Goal: Task Accomplishment & Management: Use online tool/utility

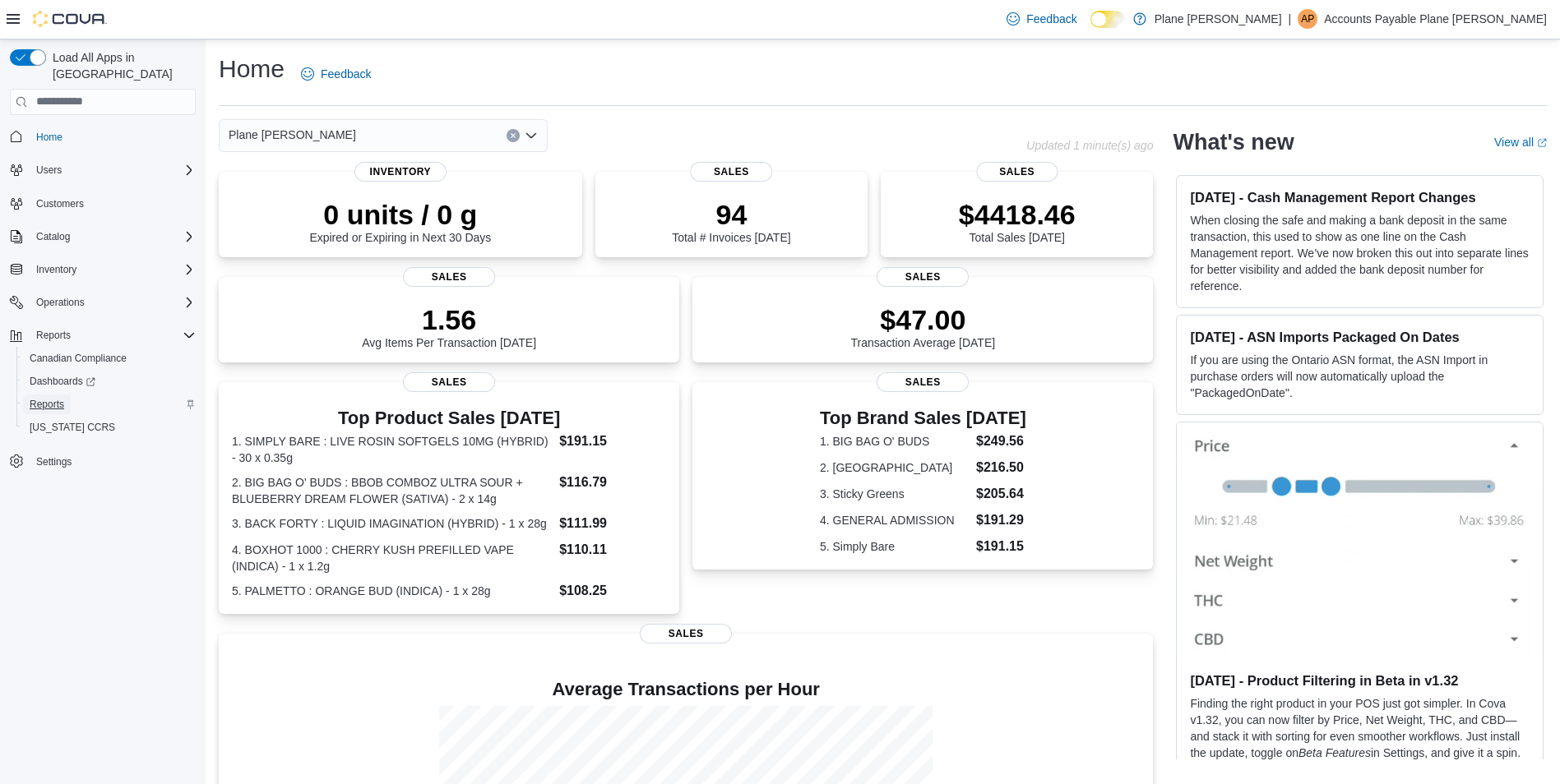
click at [61, 398] on span "Reports" at bounding box center [47, 404] width 35 height 13
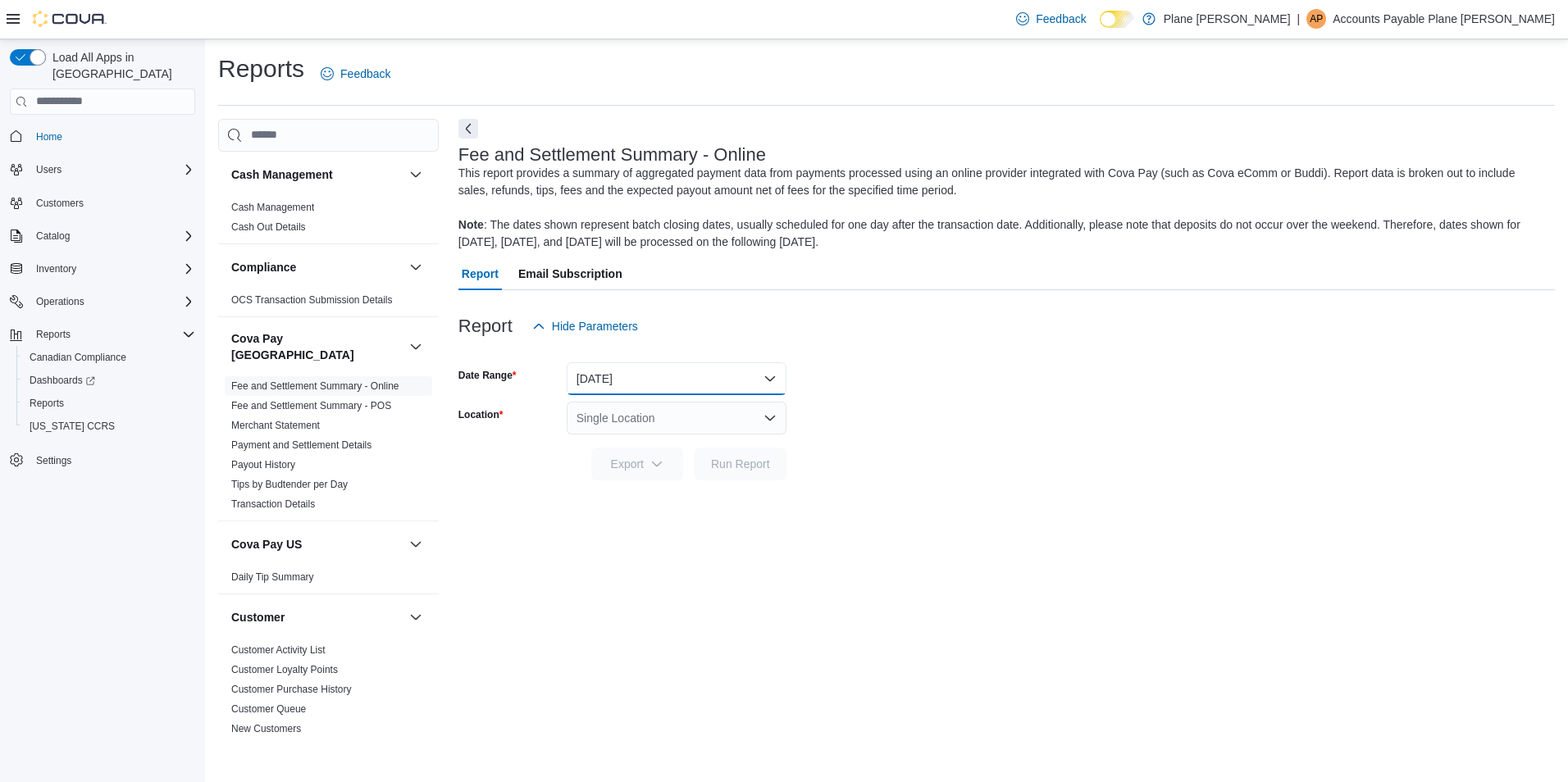
click at [643, 363] on button "Yesterday" at bounding box center [677, 379] width 220 height 33
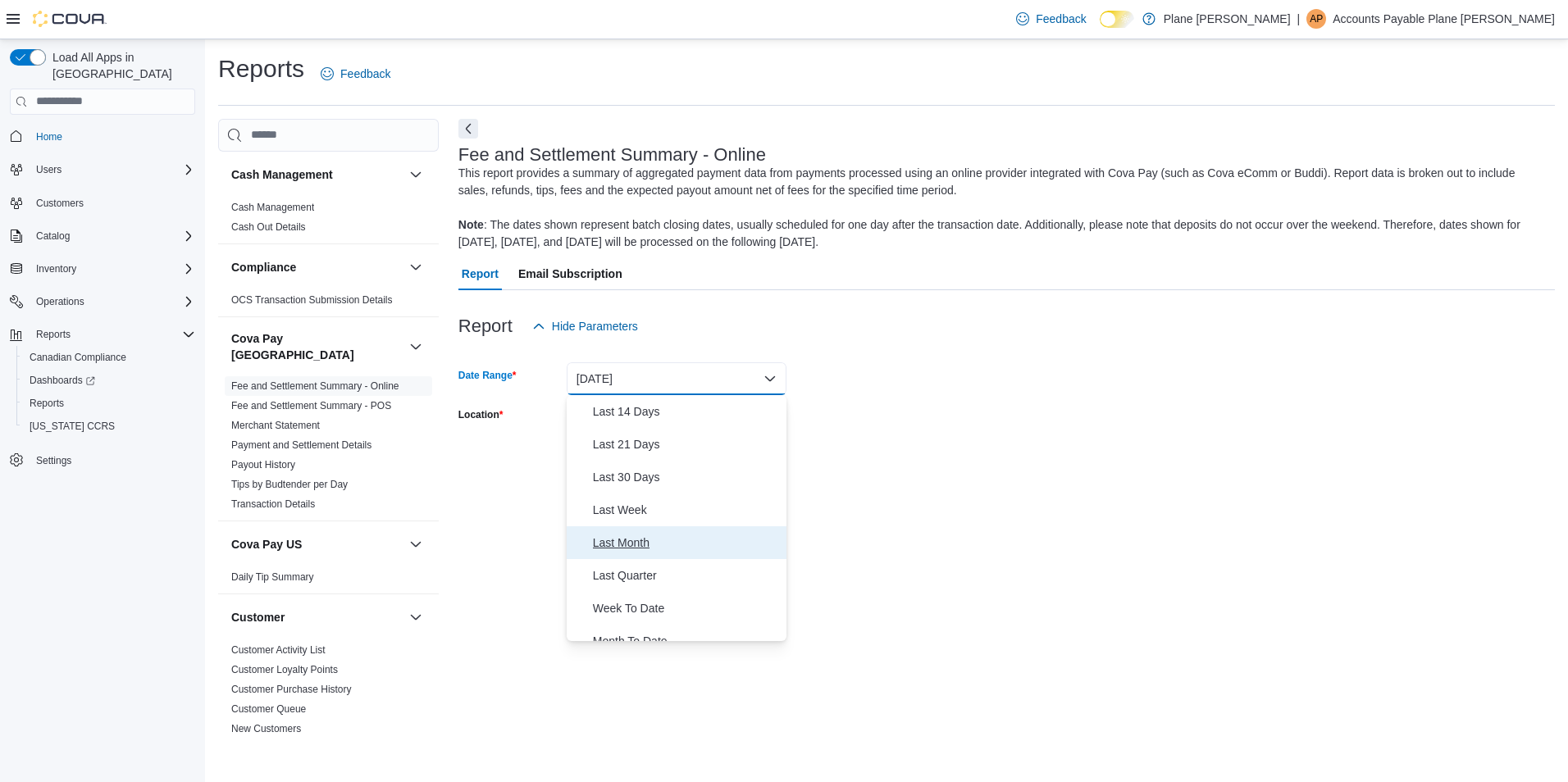
click at [625, 552] on button "Last Month" at bounding box center [677, 543] width 220 height 33
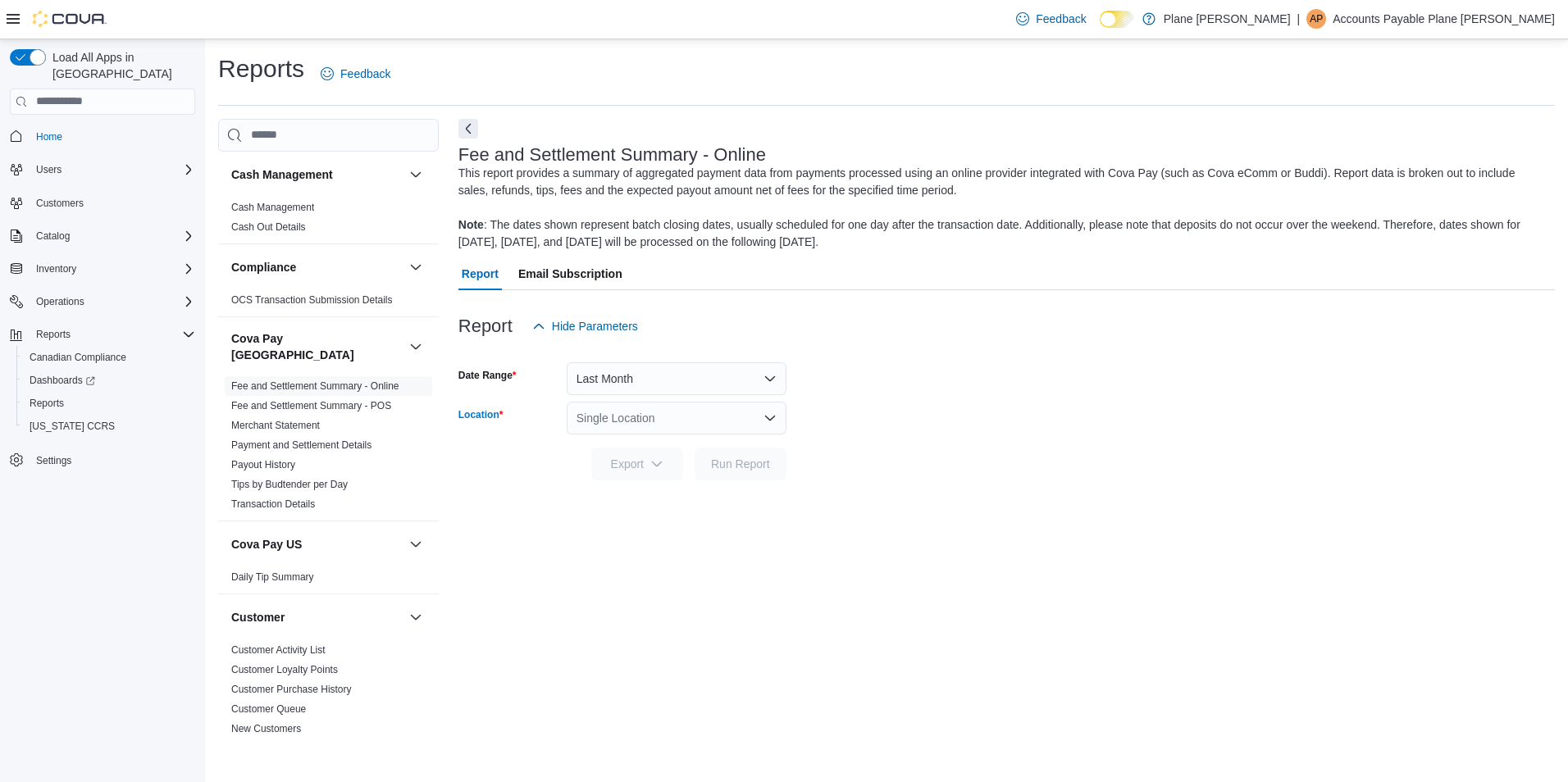
click at [723, 423] on div "Single Location" at bounding box center [677, 418] width 220 height 33
click at [727, 474] on div "Duncan" at bounding box center [686, 470] width 180 height 16
click at [735, 455] on span "Run Report" at bounding box center [740, 464] width 72 height 33
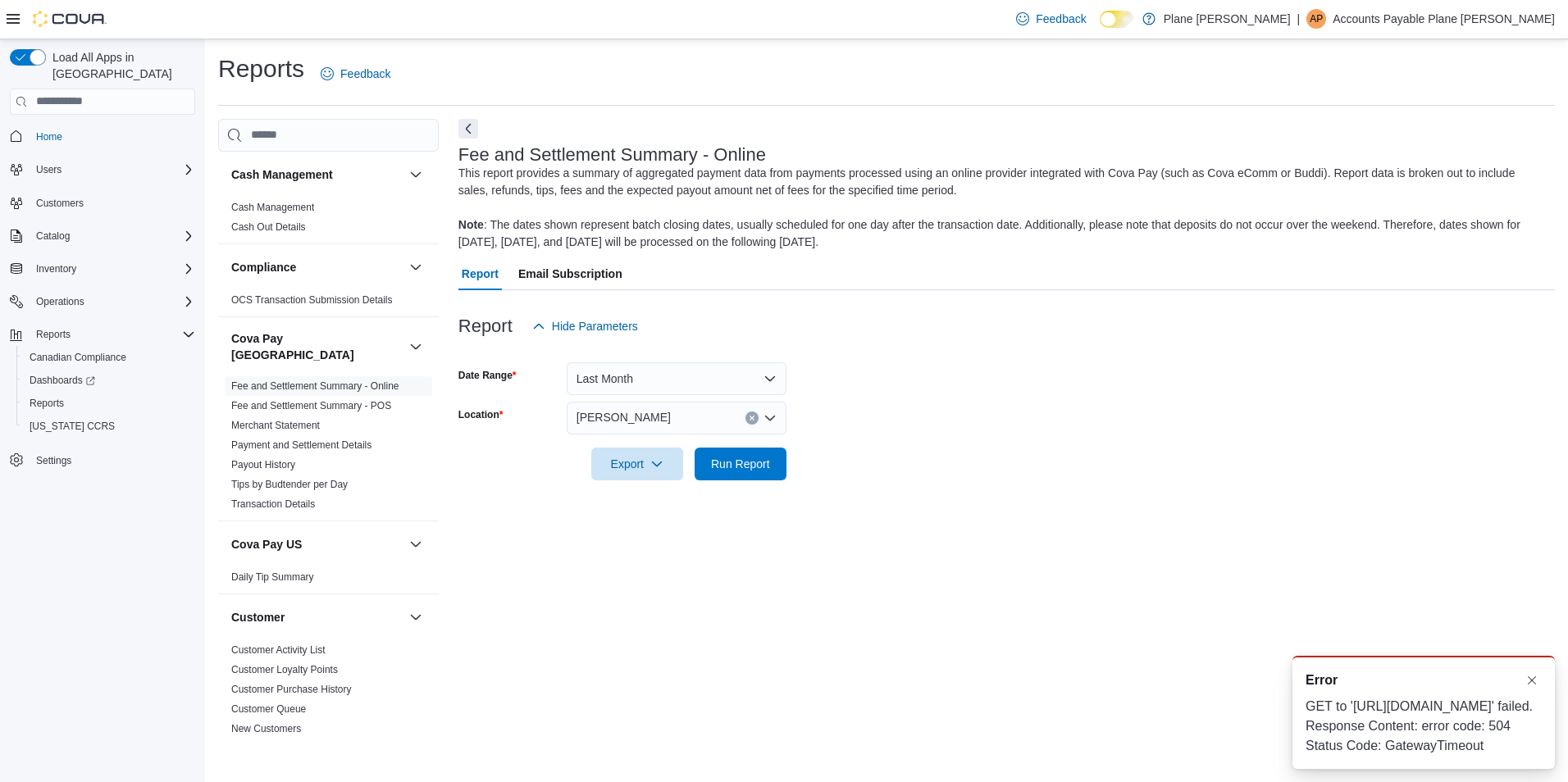
click at [1446, 81] on div "Reports Feedback" at bounding box center [886, 73] width 1337 height 43
click at [1469, 17] on p "Accounts Payable Plane Jane" at bounding box center [1444, 19] width 222 height 20
click at [1434, 166] on span "Sign Out" at bounding box center [1449, 161] width 44 height 16
